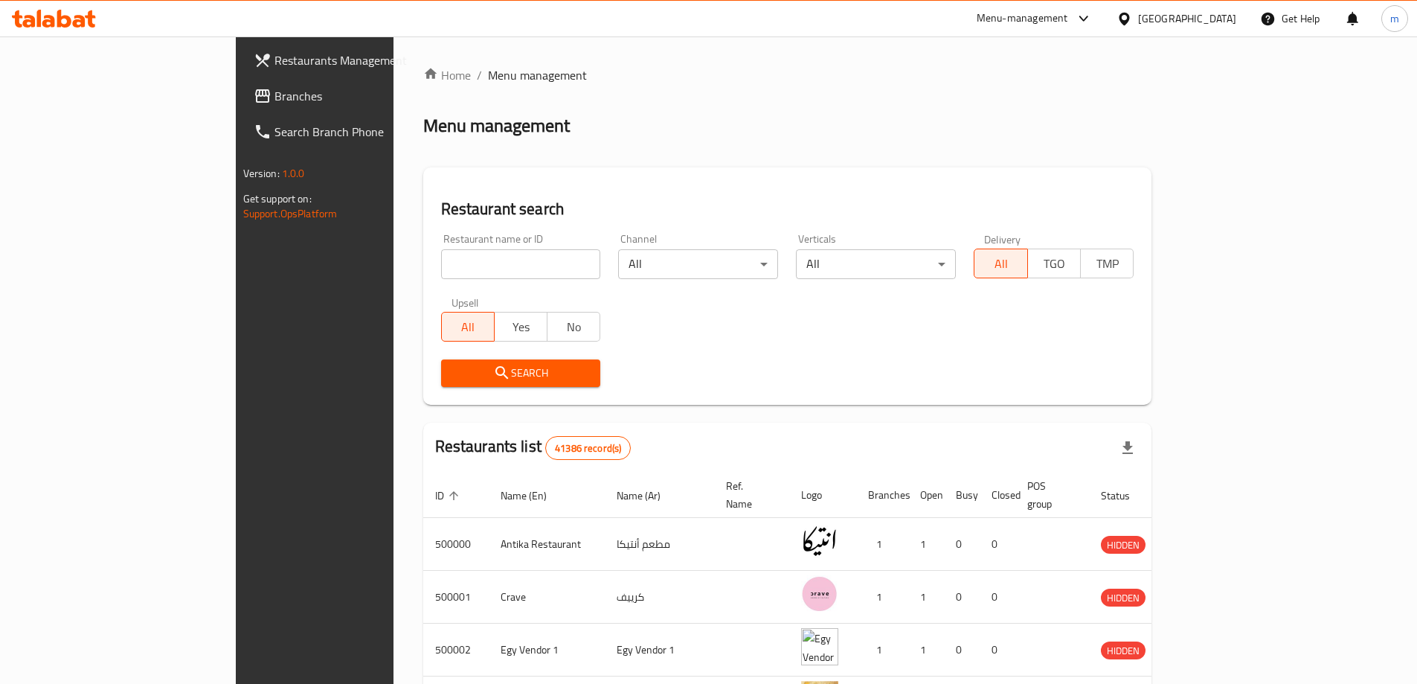
click at [65, 19] on icon at bounding box center [54, 19] width 84 height 18
click at [34, 30] on div at bounding box center [54, 19] width 108 height 30
click at [71, 9] on div at bounding box center [54, 19] width 108 height 30
click at [80, 13] on icon at bounding box center [54, 19] width 84 height 18
